Goal: Information Seeking & Learning: Learn about a topic

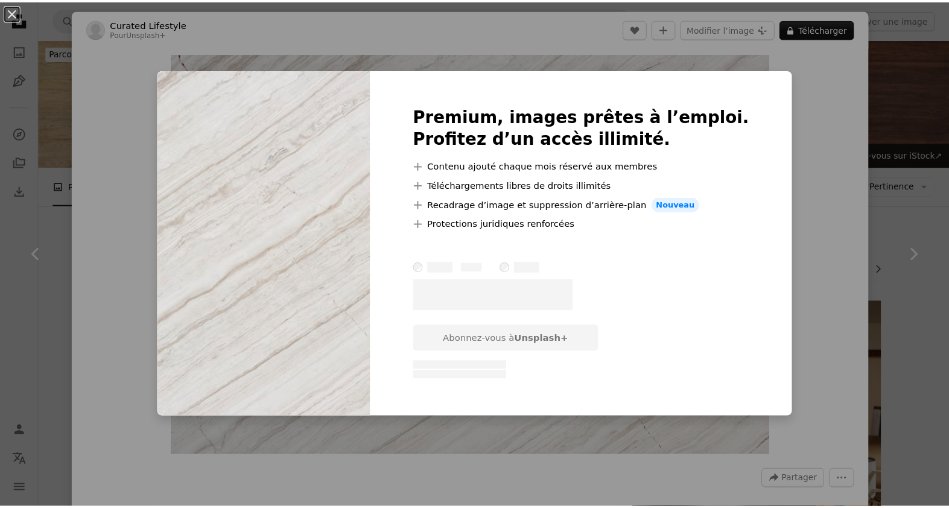
scroll to position [1017, 0]
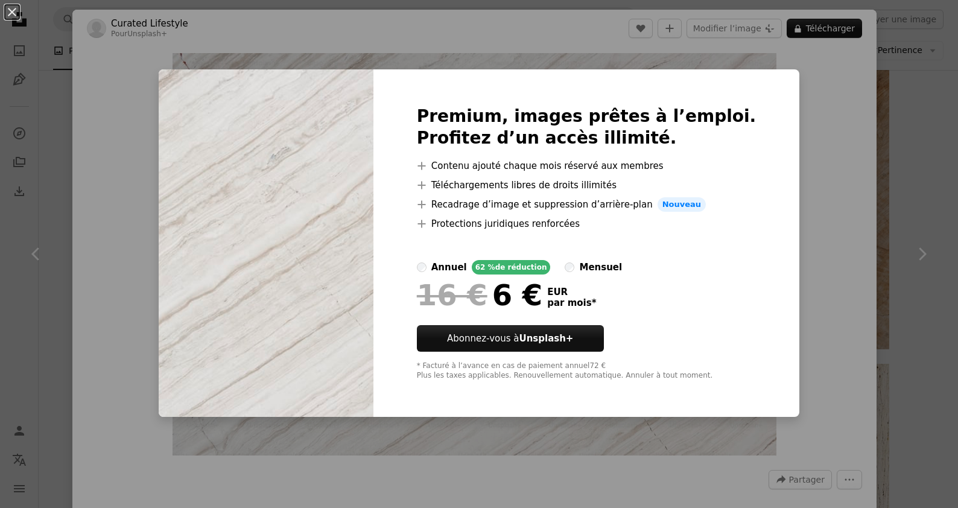
click at [873, 151] on div "An X shape Premium, images prêtes à l’emploi. Profitez d’un accès illimité. A p…" at bounding box center [479, 254] width 958 height 508
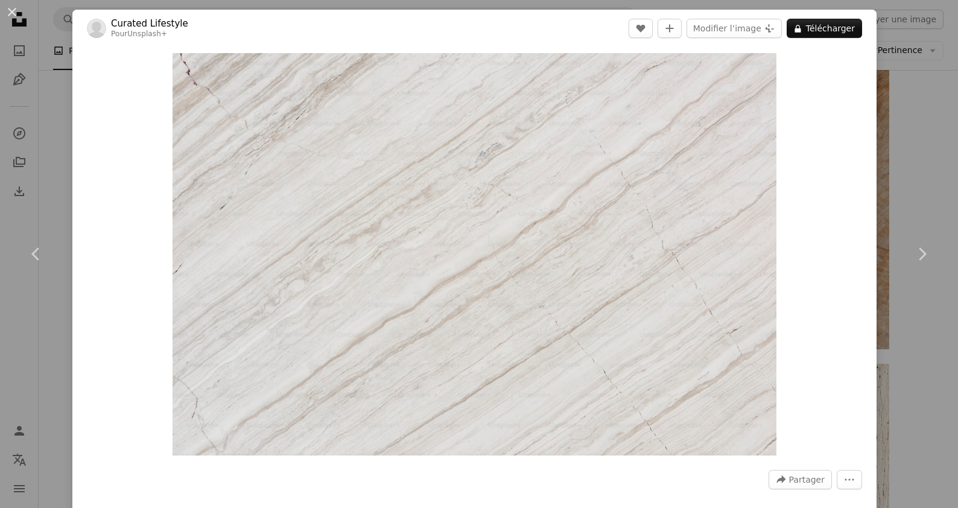
click at [909, 145] on div "An X shape Chevron left Chevron right Curated Lifestyle Pour Unsplash+ A heart …" at bounding box center [479, 254] width 958 height 508
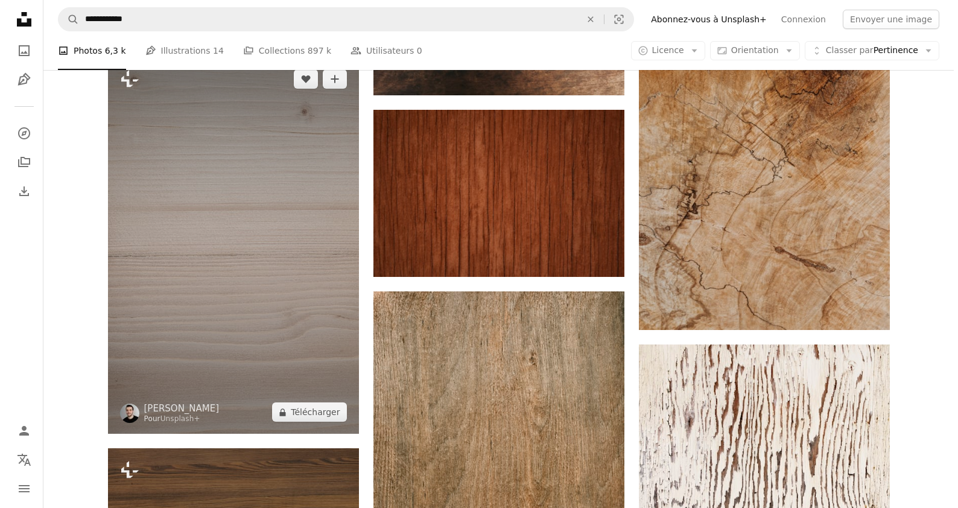
scroll to position [1034, 0]
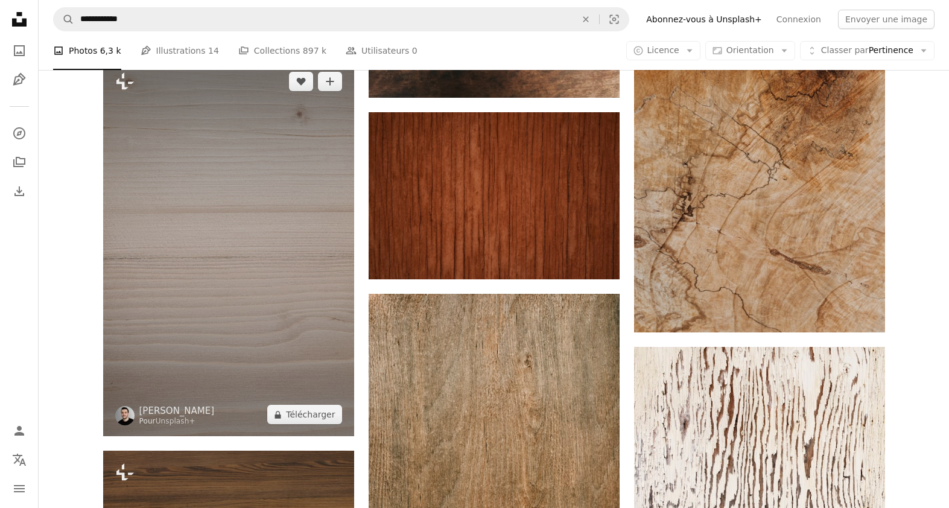
click at [278, 187] on img at bounding box center [228, 248] width 251 height 376
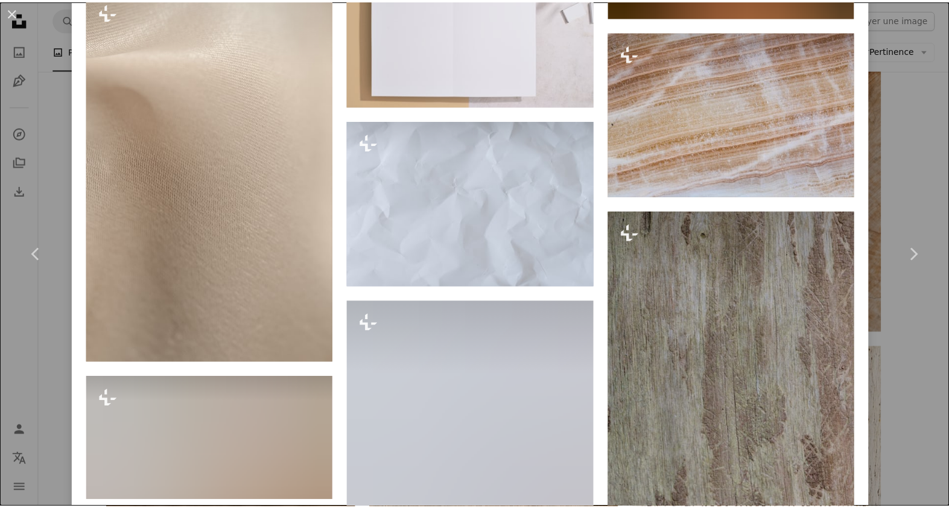
scroll to position [12800, 0]
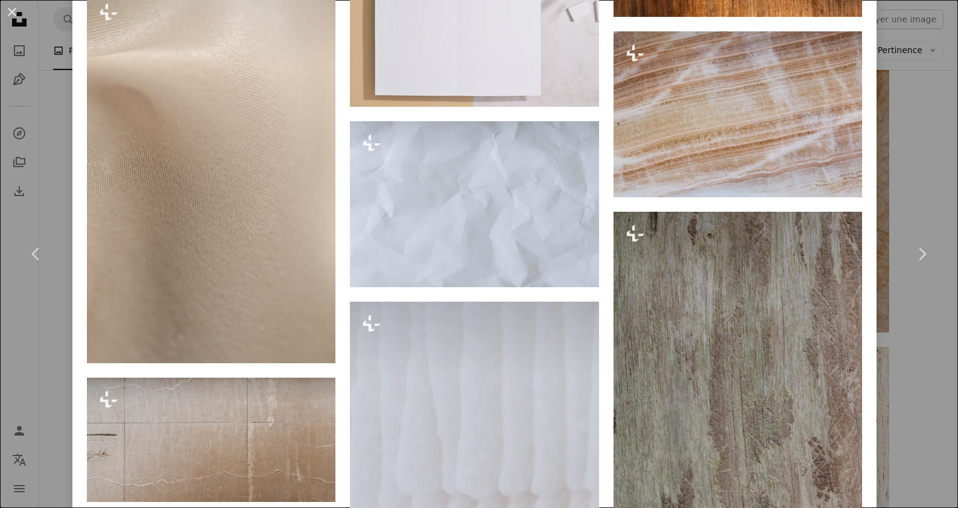
click at [939, 116] on div "An X shape Chevron left Chevron right [PERSON_NAME] Pour Unsplash+ A heart A pl…" at bounding box center [479, 254] width 958 height 508
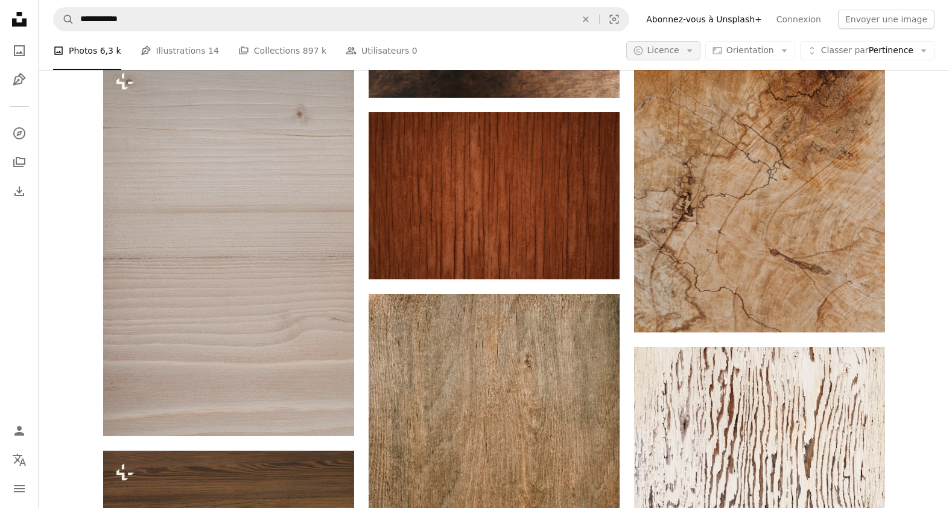
click at [685, 57] on button "A copyright icon © Licence Arrow down" at bounding box center [663, 50] width 74 height 19
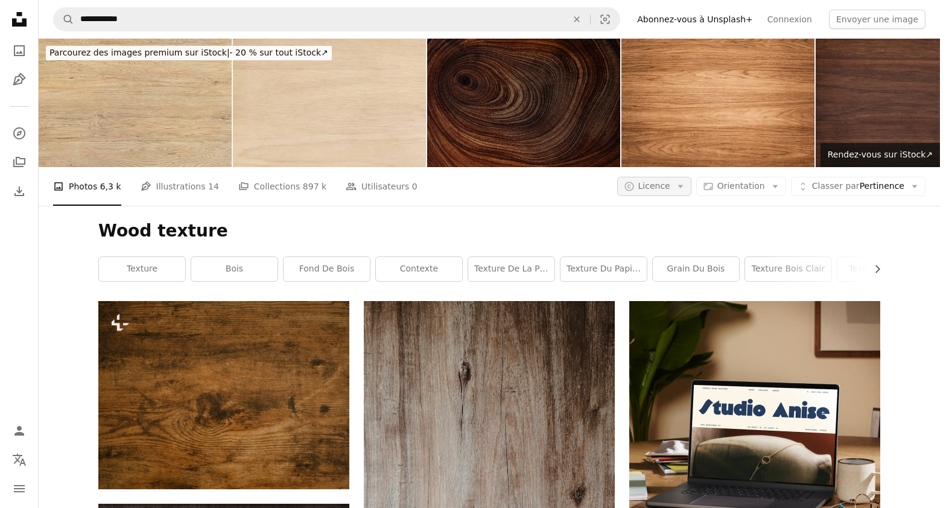
scroll to position [1034, 0]
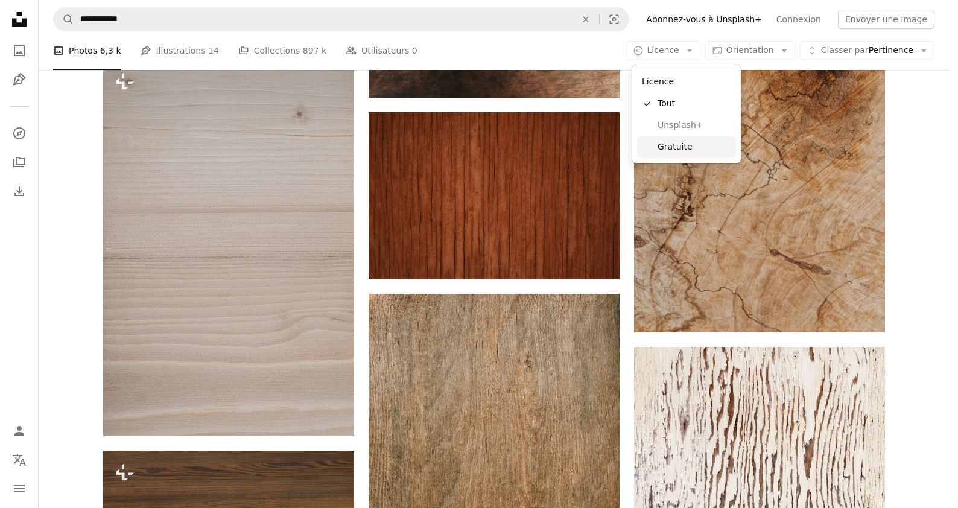
click at [673, 154] on link "Gratuite" at bounding box center [686, 147] width 99 height 22
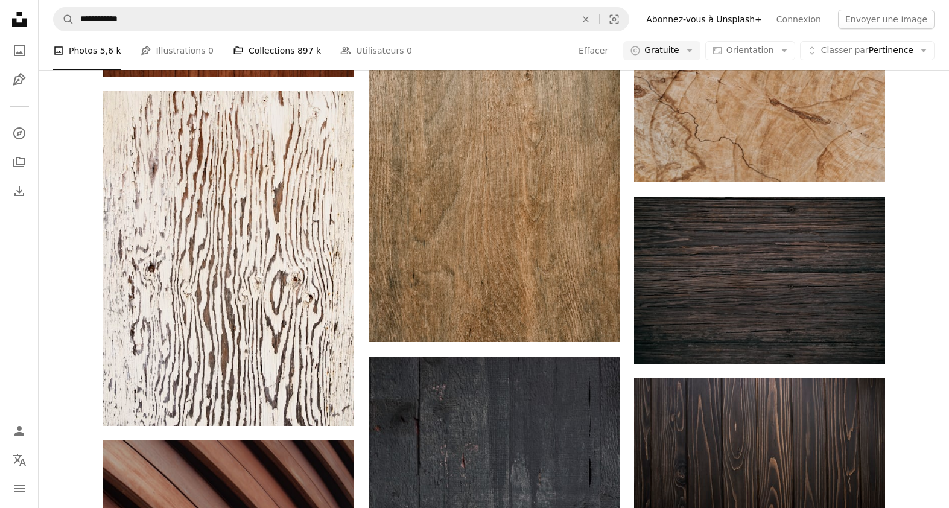
scroll to position [68987, 0]
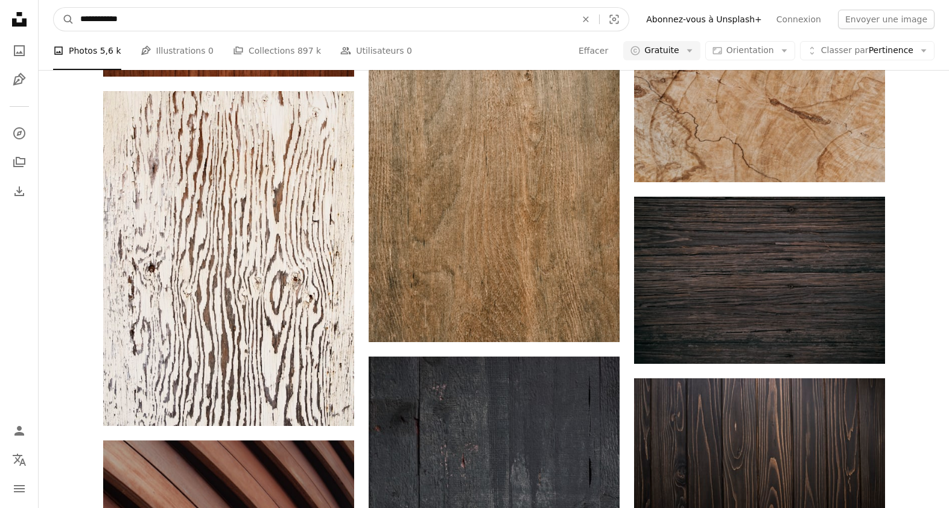
click at [191, 16] on input "**********" at bounding box center [323, 19] width 498 height 23
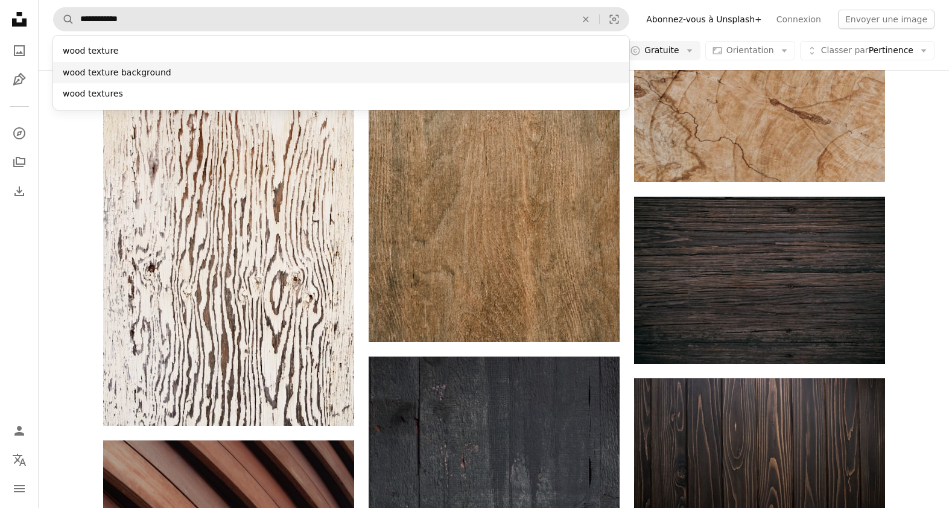
click at [156, 71] on div "wood texture background" at bounding box center [341, 73] width 576 height 22
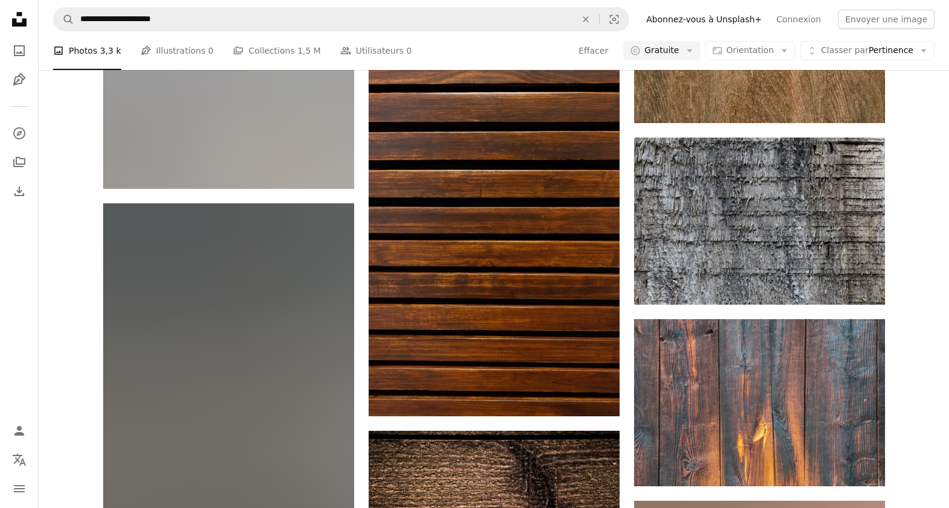
scroll to position [9874, 0]
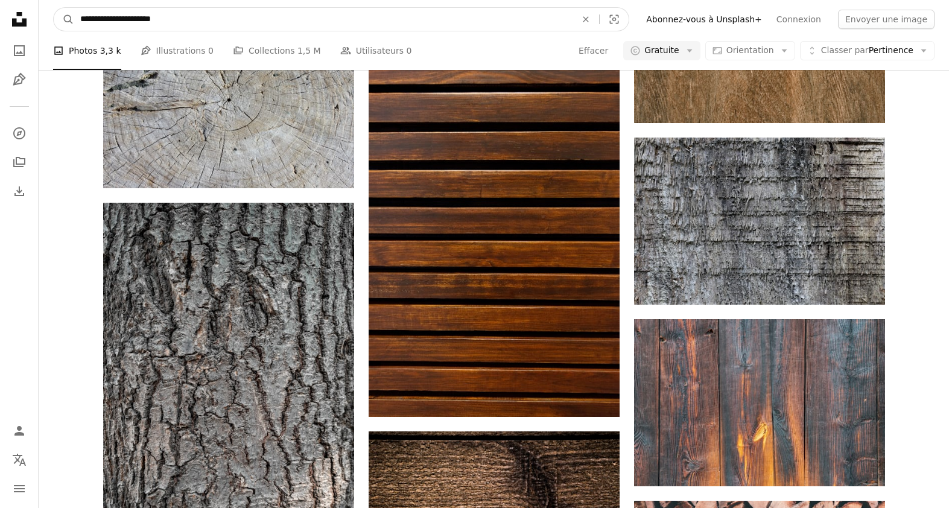
click at [220, 22] on input "**********" at bounding box center [323, 19] width 498 height 23
drag, startPoint x: 201, startPoint y: 14, endPoint x: 18, endPoint y: 10, distance: 182.9
type input "**********"
click button "A magnifying glass" at bounding box center [64, 19] width 21 height 23
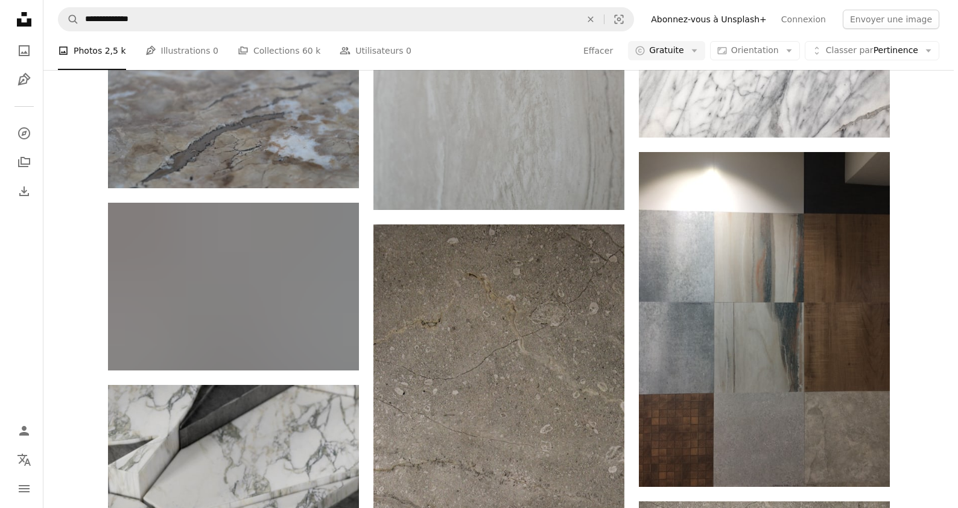
scroll to position [2436, 0]
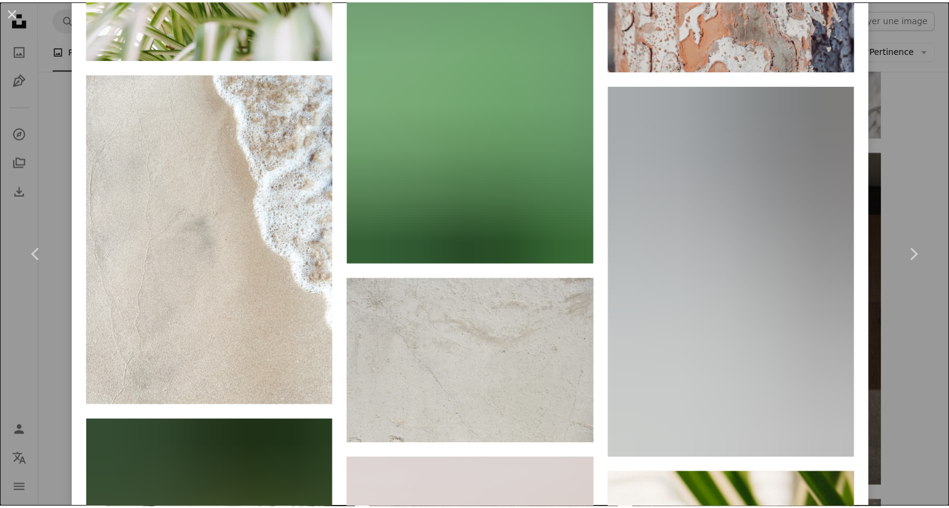
scroll to position [24217, 0]
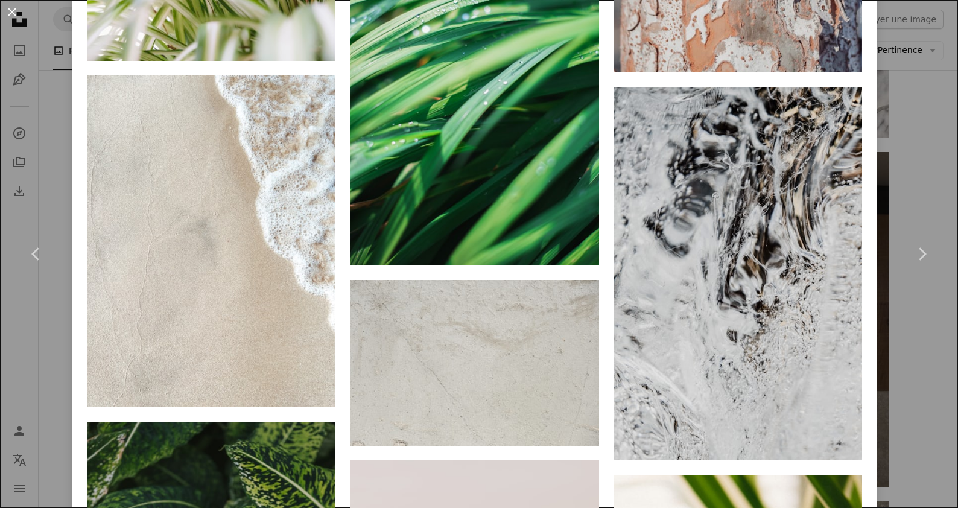
click at [17, 14] on button "An X shape" at bounding box center [12, 12] width 14 height 14
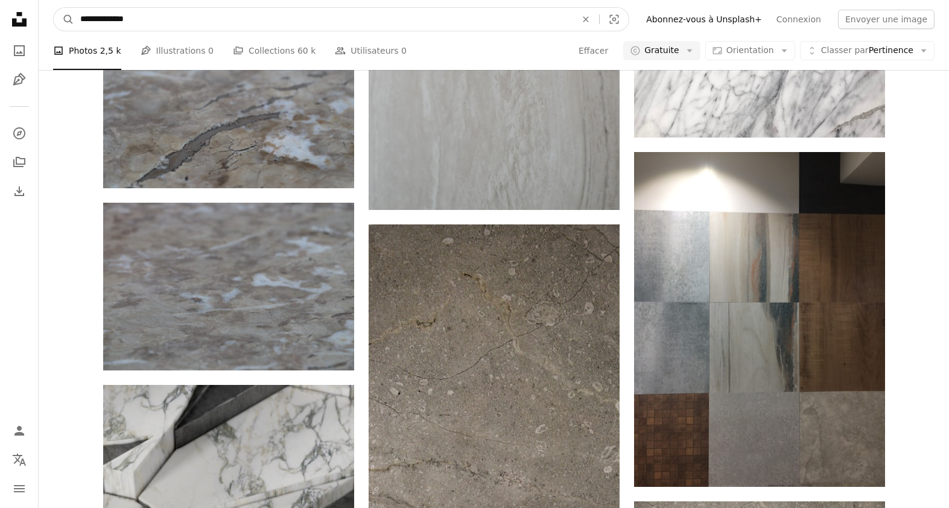
drag, startPoint x: 145, startPoint y: 16, endPoint x: 34, endPoint y: 16, distance: 111.6
type input "**********"
click button "A magnifying glass" at bounding box center [64, 19] width 21 height 23
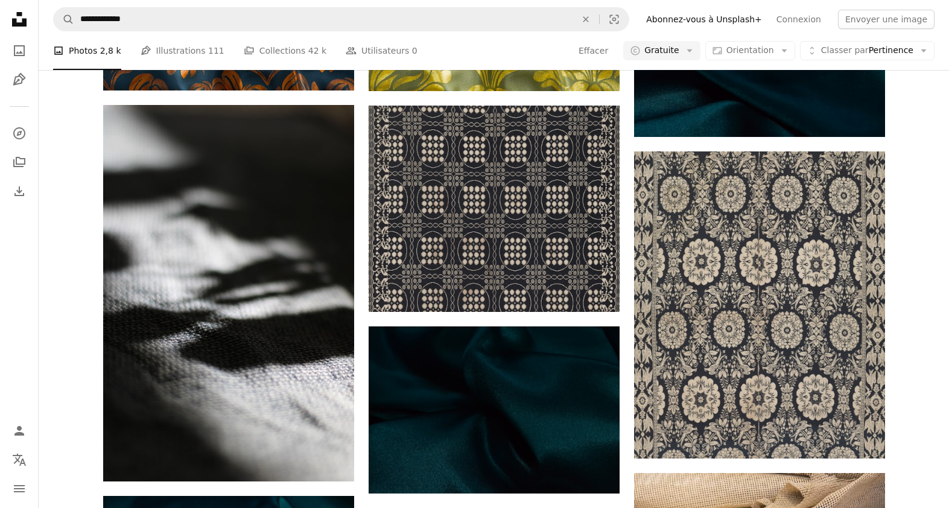
scroll to position [8615, 0]
